Goal: Task Accomplishment & Management: Use online tool/utility

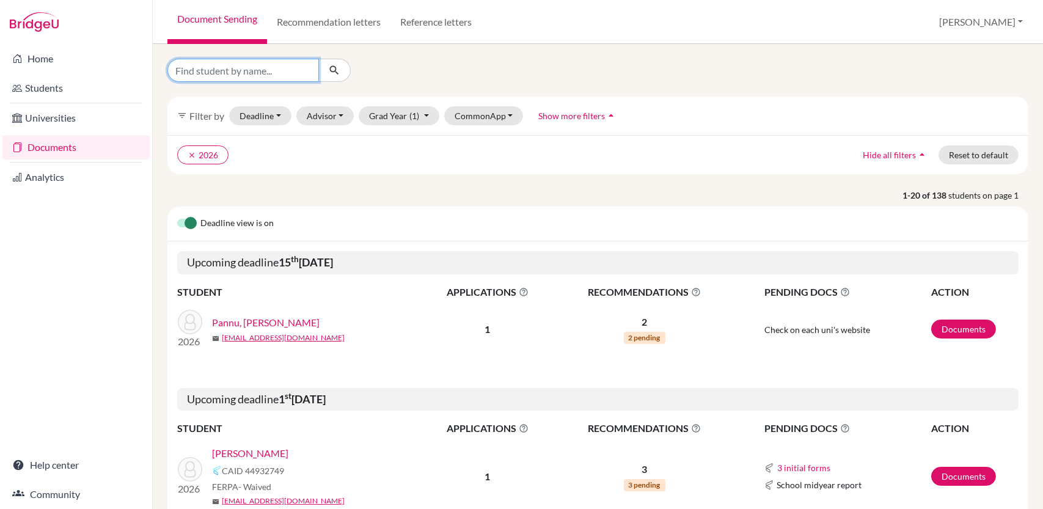
click at [264, 71] on input "Find student by name..." at bounding box center [243, 70] width 152 height 23
type input "saihibb"
click button "submit" at bounding box center [334, 70] width 32 height 23
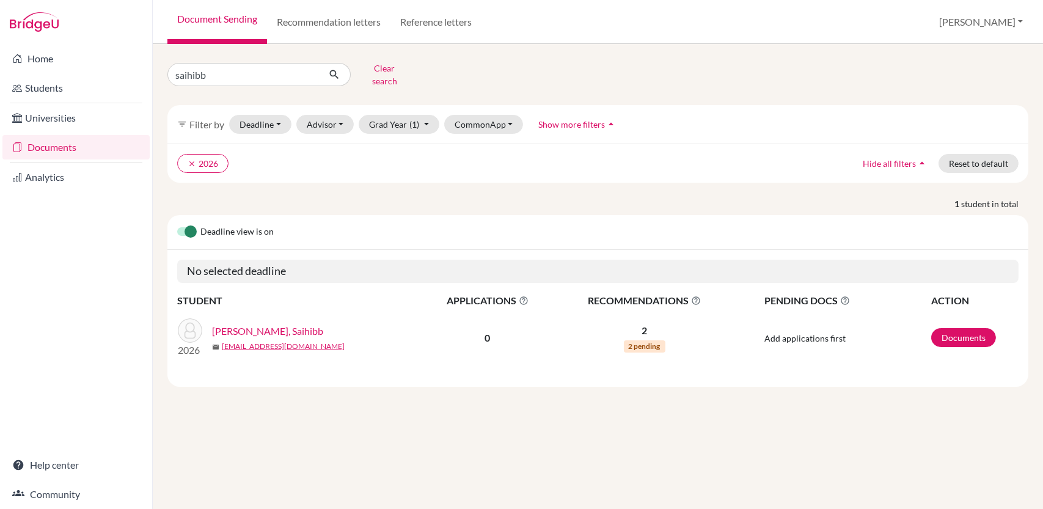
click at [256, 324] on link "[PERSON_NAME], Saihibb" at bounding box center [267, 331] width 111 height 15
